Goal: Transaction & Acquisition: Download file/media

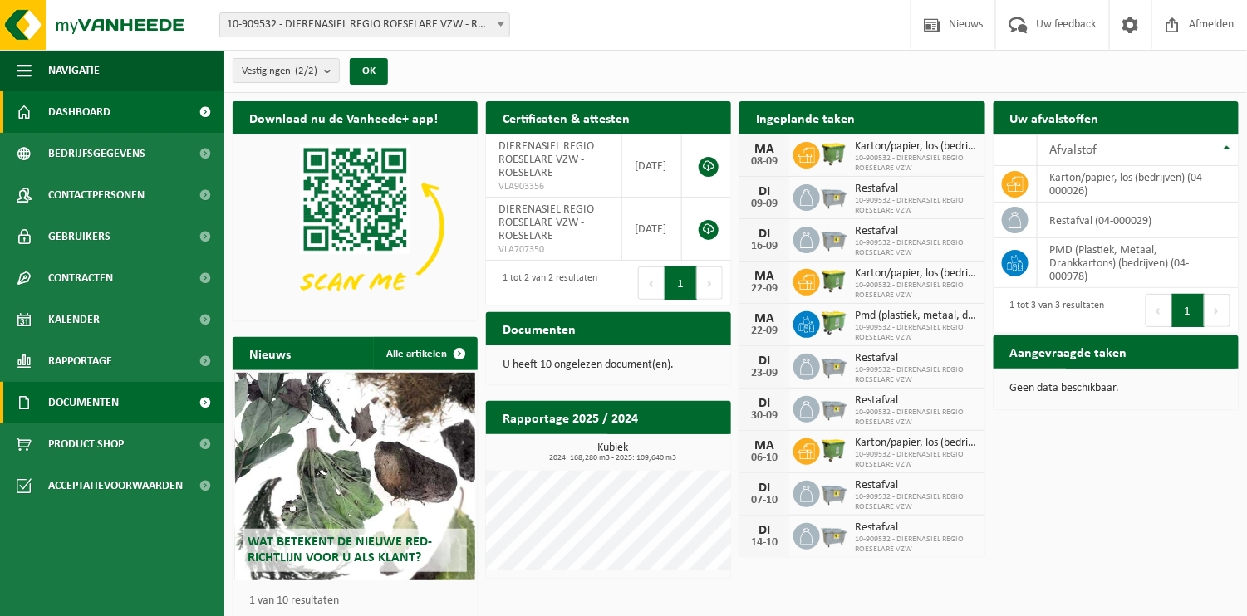
click at [81, 397] on span "Documenten" at bounding box center [83, 403] width 71 height 42
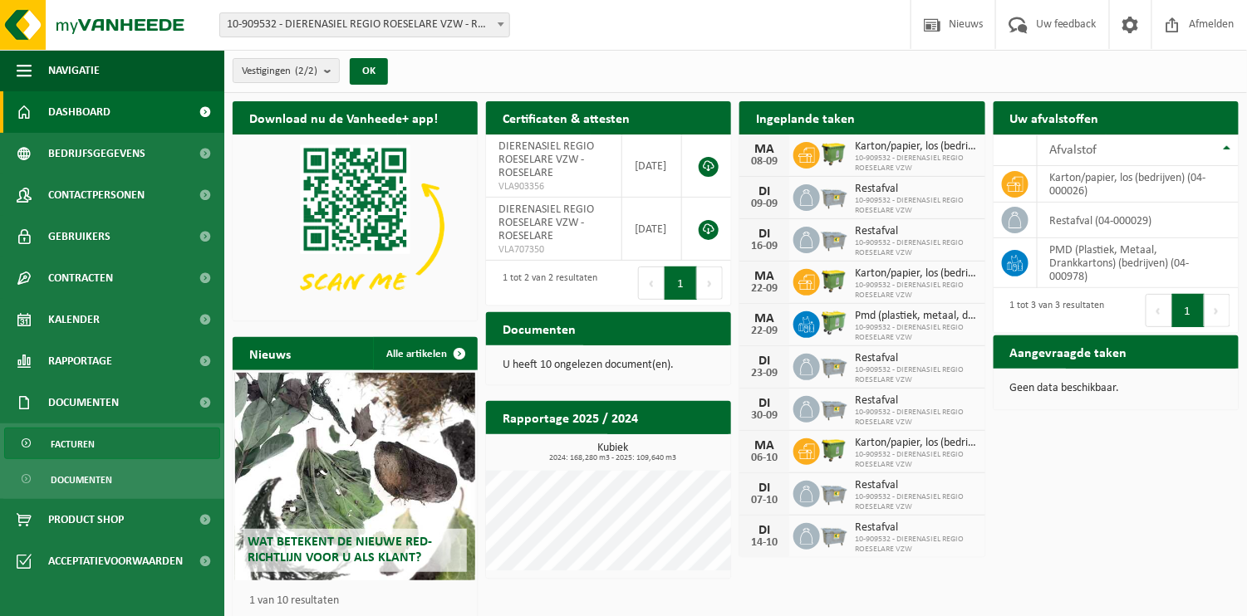
click at [81, 442] on span "Facturen" at bounding box center [73, 445] width 44 height 32
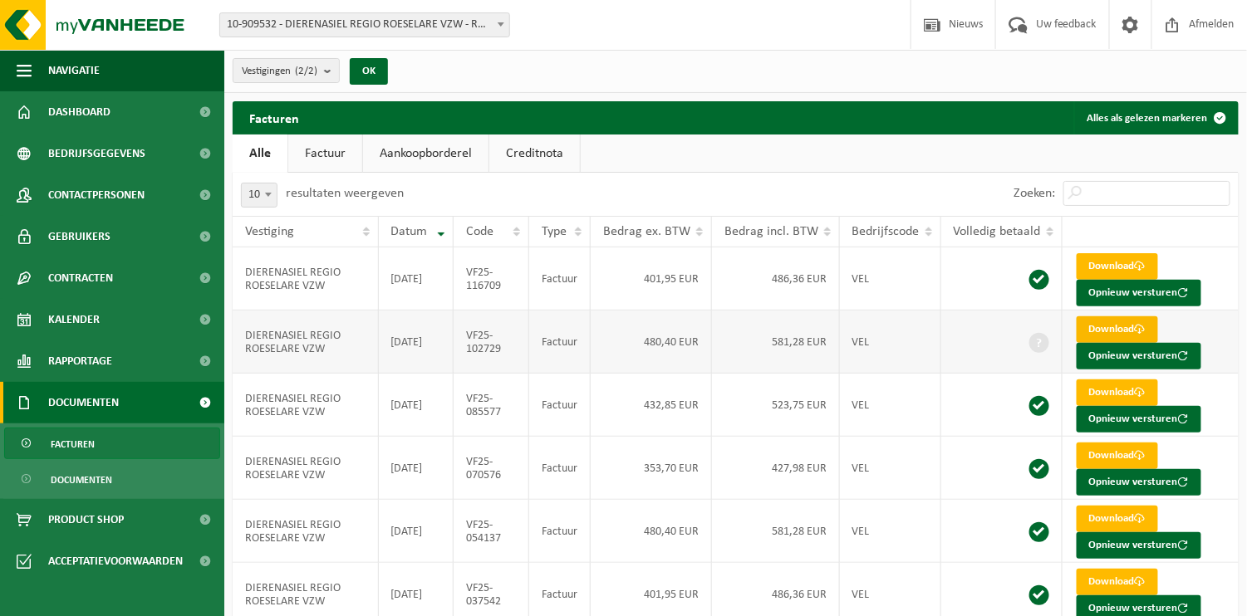
click at [1135, 332] on span at bounding box center [1140, 329] width 11 height 11
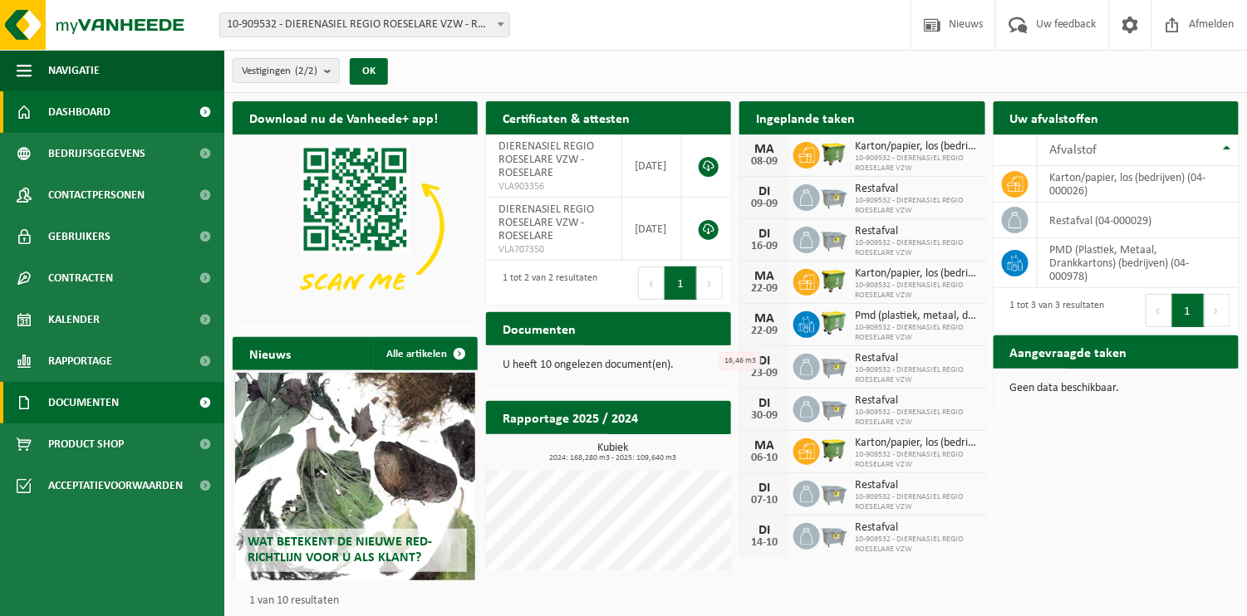
click at [143, 402] on link "Documenten" at bounding box center [112, 403] width 224 height 42
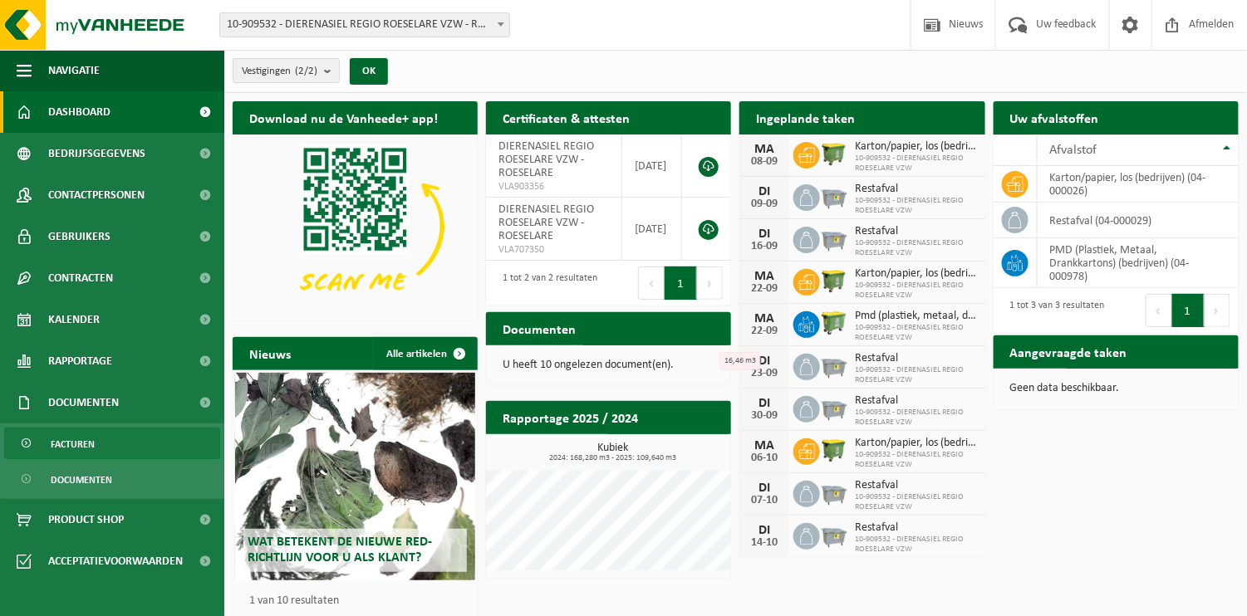
click at [140, 443] on link "Facturen" at bounding box center [112, 444] width 216 height 32
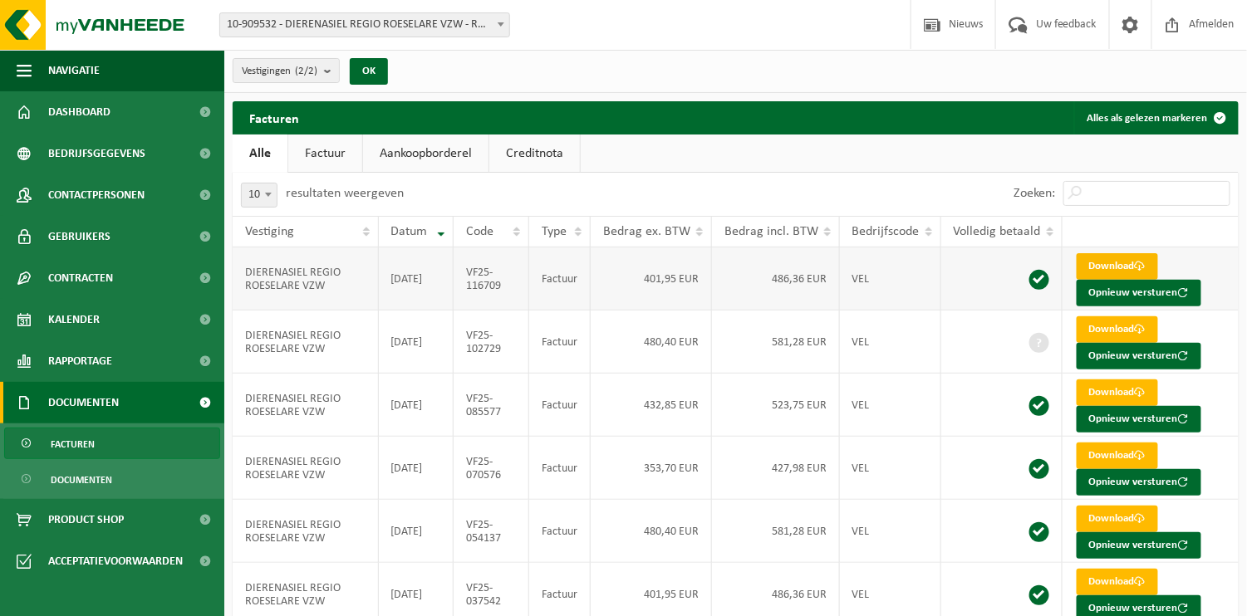
click at [1125, 269] on link "Download" at bounding box center [1116, 266] width 81 height 27
